Goal: Obtain resource: Obtain resource

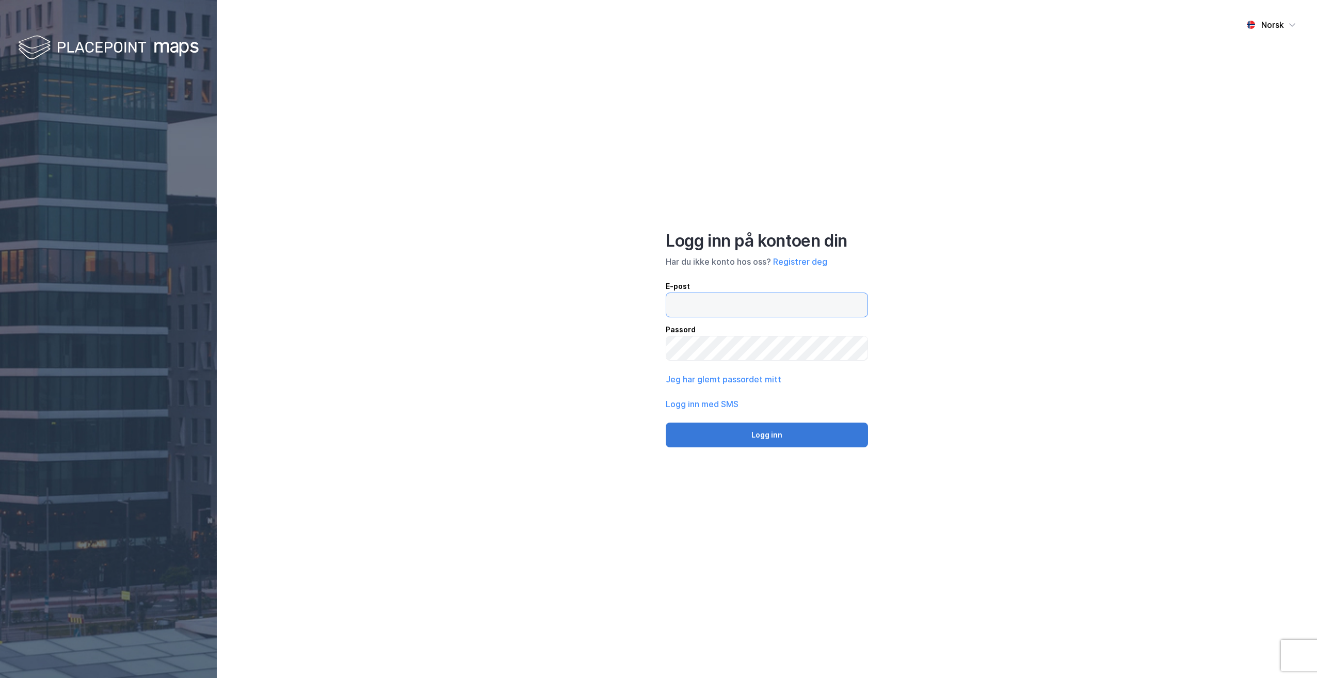
type input "[PERSON_NAME][EMAIL_ADDRESS][DOMAIN_NAME]"
click at [763, 433] on button "Logg inn" at bounding box center [767, 435] width 202 height 25
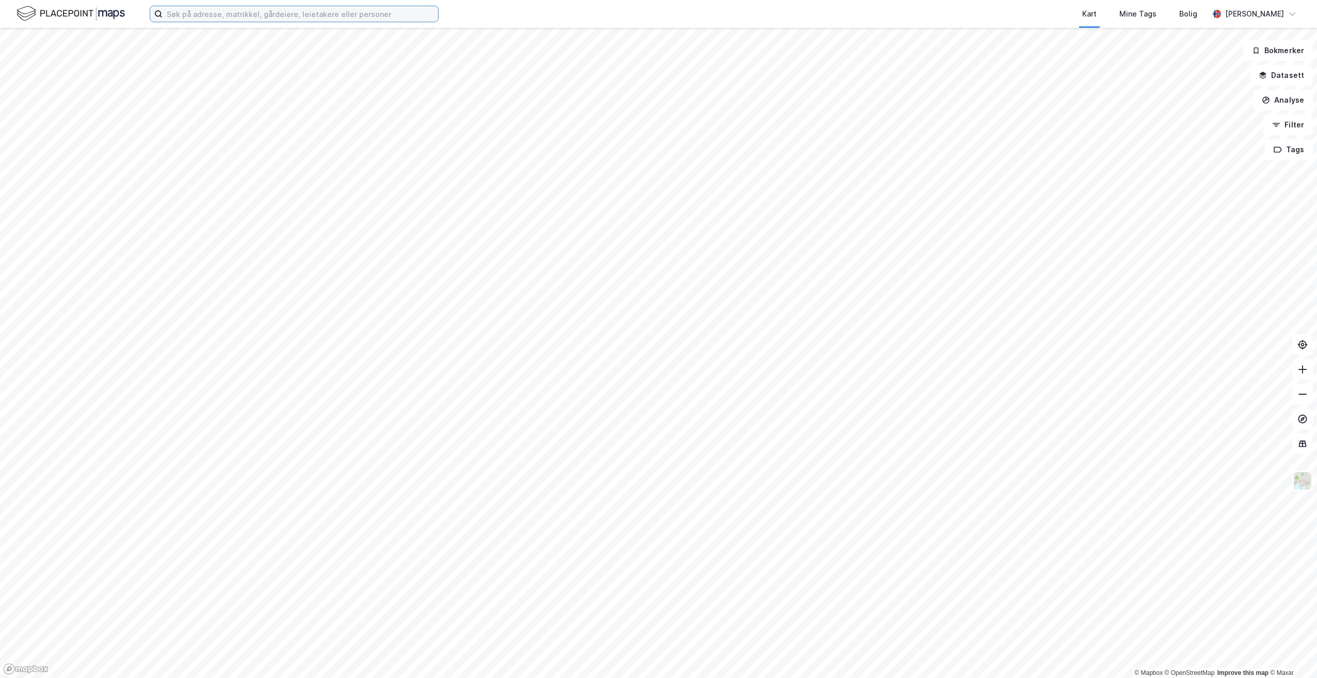
click at [316, 14] on input at bounding box center [300, 13] width 275 height 15
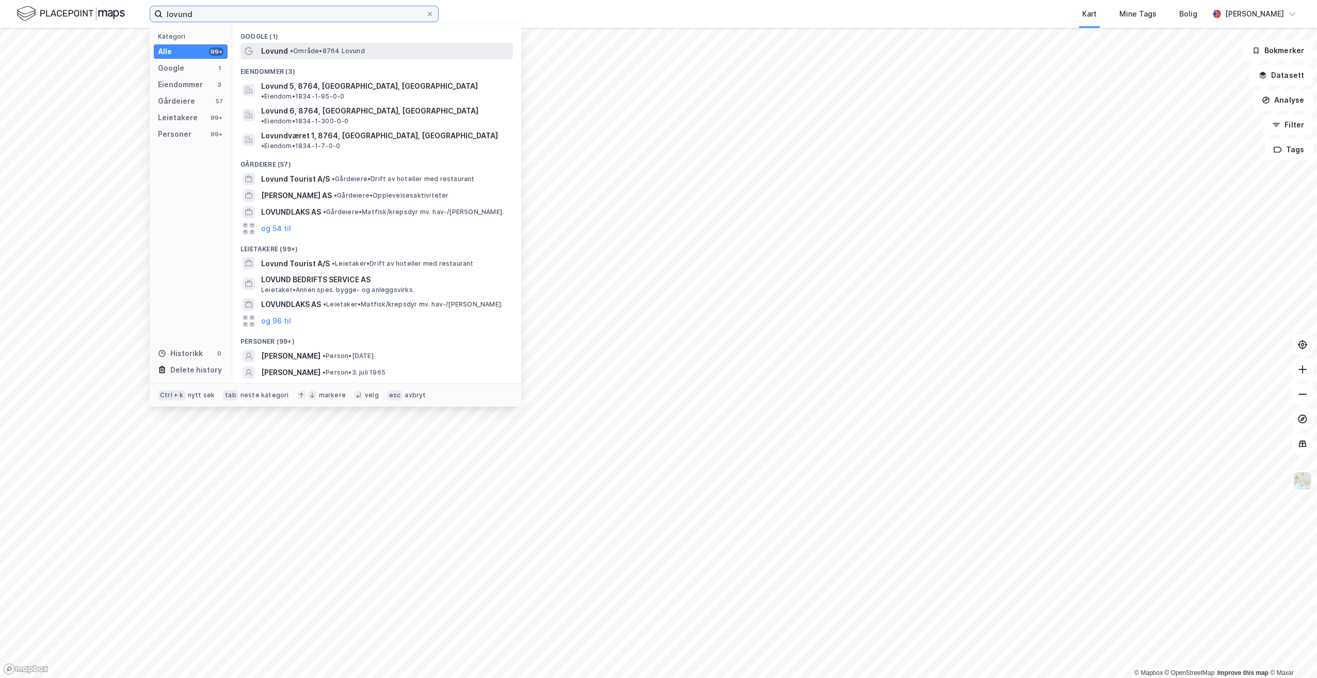
type input "lovund"
click at [284, 48] on span "Lovund" at bounding box center [274, 51] width 27 height 12
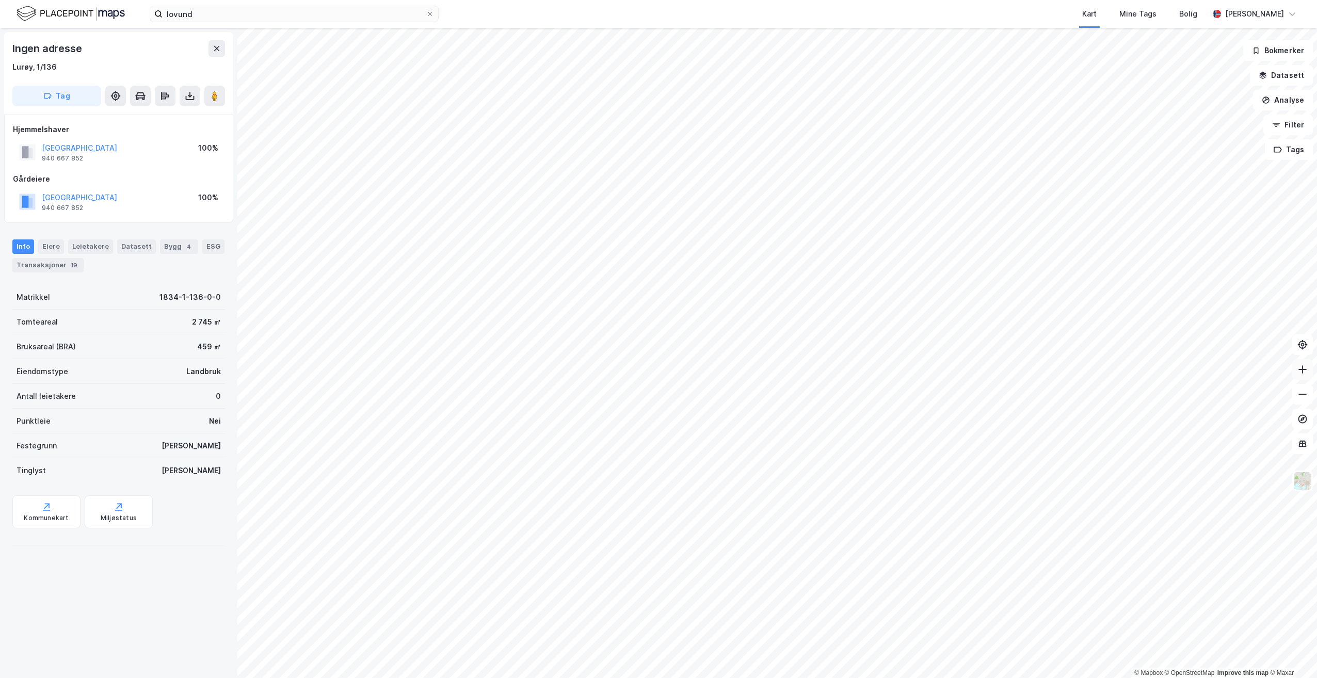
click at [1305, 370] on icon at bounding box center [1302, 369] width 10 height 10
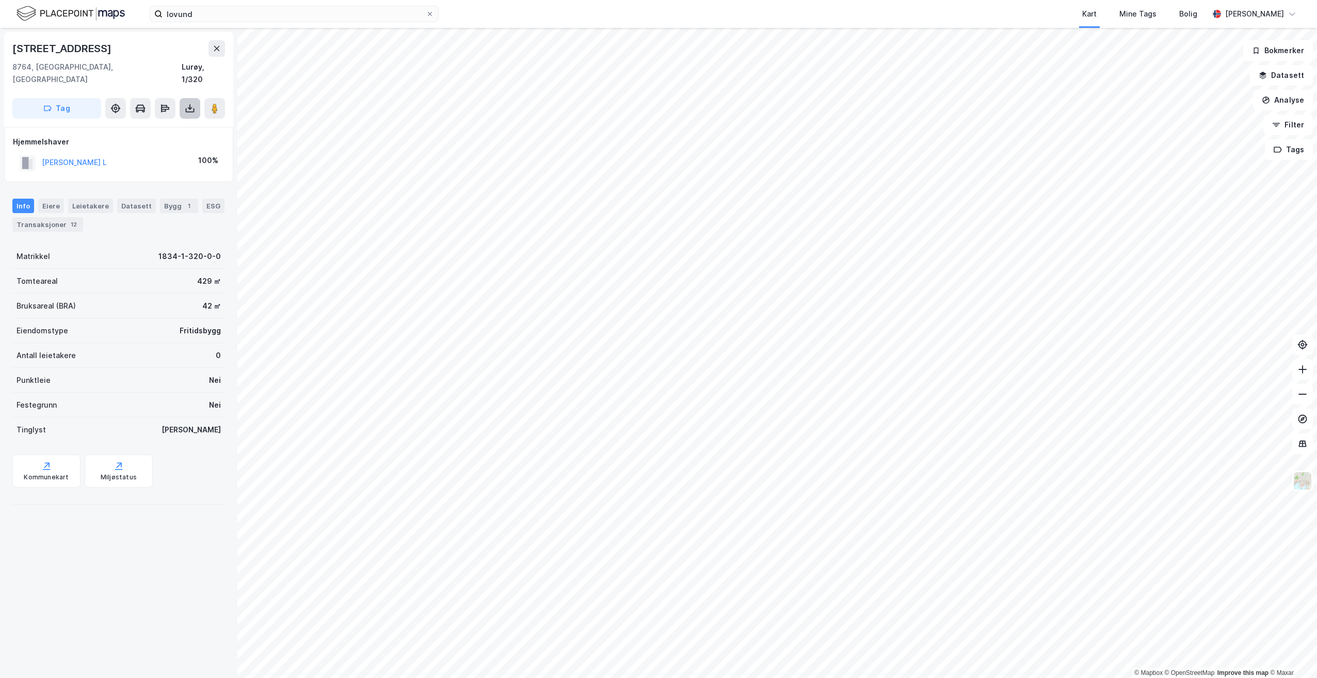
click at [189, 103] on icon at bounding box center [190, 108] width 10 height 10
click at [150, 125] on div "Last ned grunnbok" at bounding box center [139, 129] width 60 height 8
